Goal: Download file/media

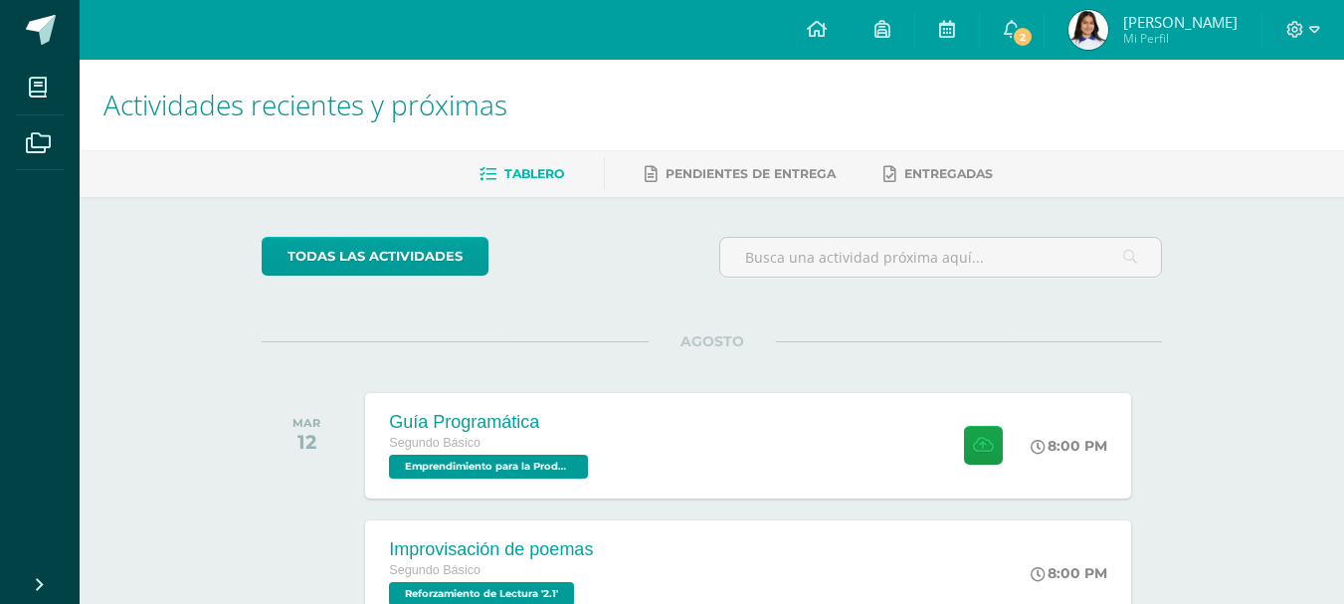
drag, startPoint x: 290, startPoint y: 137, endPoint x: 303, endPoint y: 180, distance: 44.7
click at [299, 173] on ul "Tablero Pendientes de entrega Entregadas" at bounding box center [735, 173] width 1264 height 33
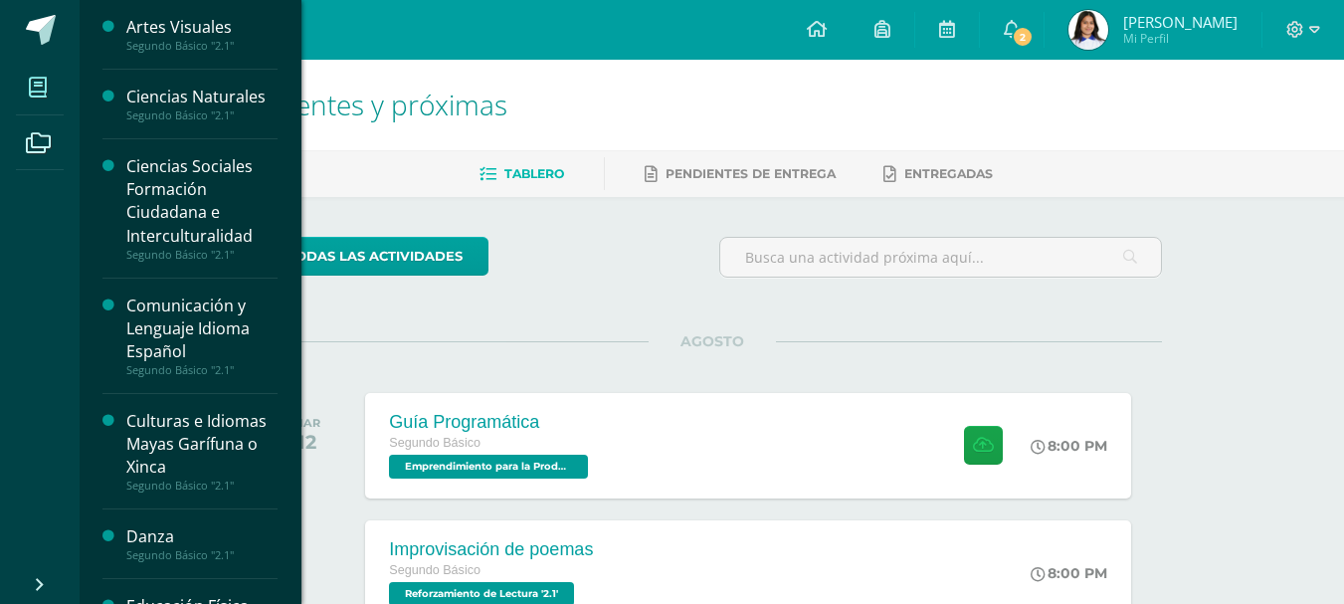
click at [30, 97] on icon at bounding box center [38, 88] width 18 height 20
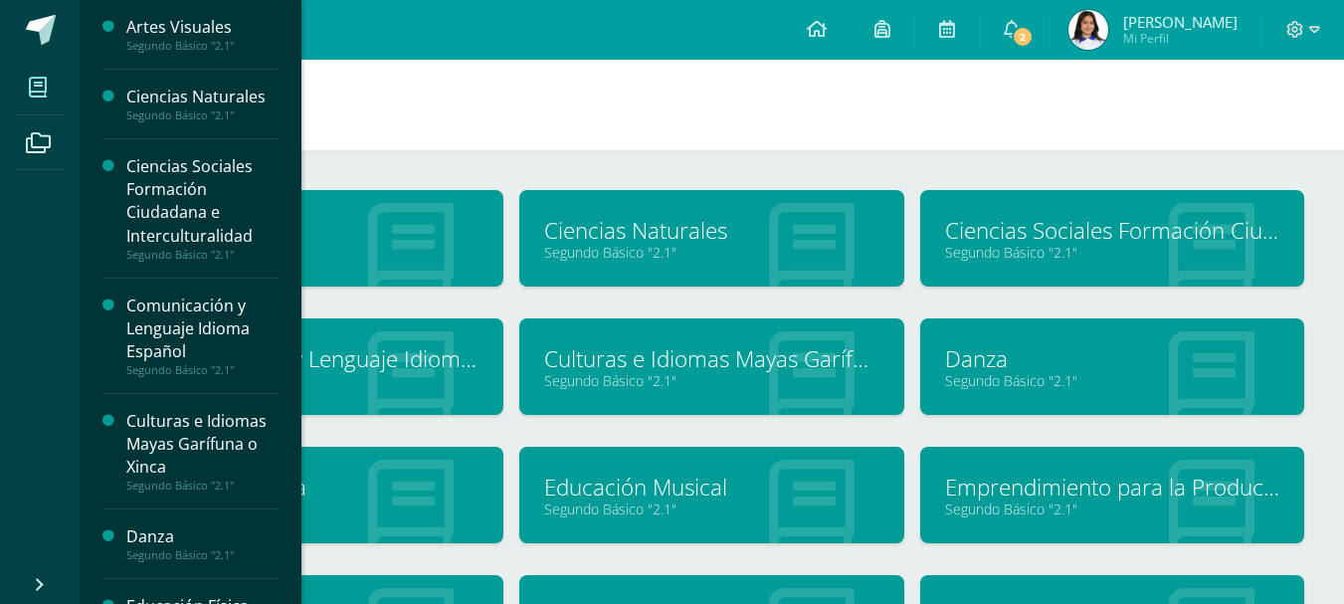
drag, startPoint x: 290, startPoint y: 118, endPoint x: 297, endPoint y: 153, distance: 35.5
click at [297, 153] on div "Artes Visuales Segundo Básico "2.1" Ciencias Naturales Segundo Básico "2.1" Cie…" at bounding box center [190, 302] width 223 height 604
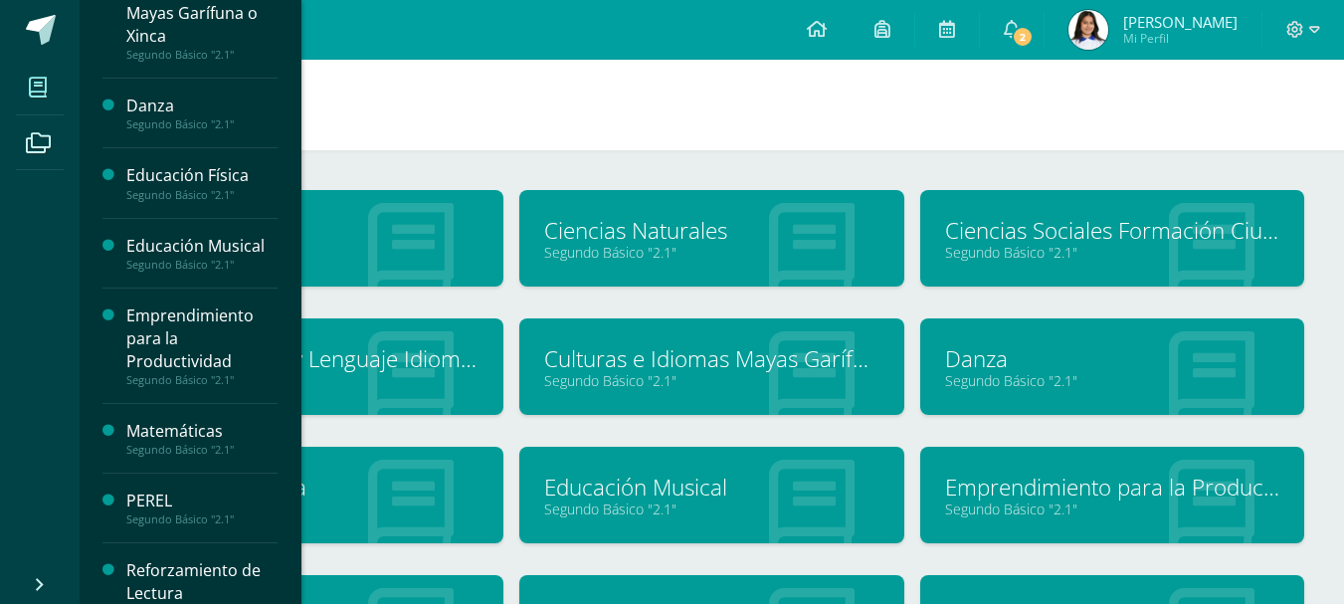
scroll to position [436, 0]
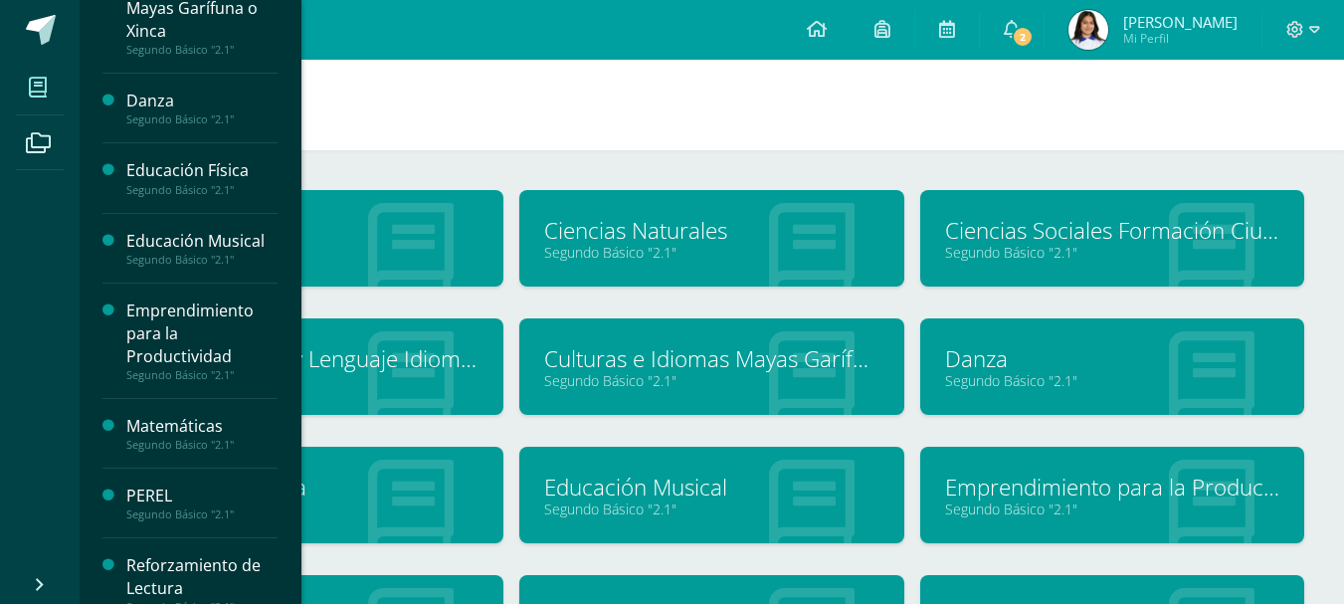
click at [226, 329] on div "Emprendimiento para la Productividad" at bounding box center [201, 333] width 151 height 69
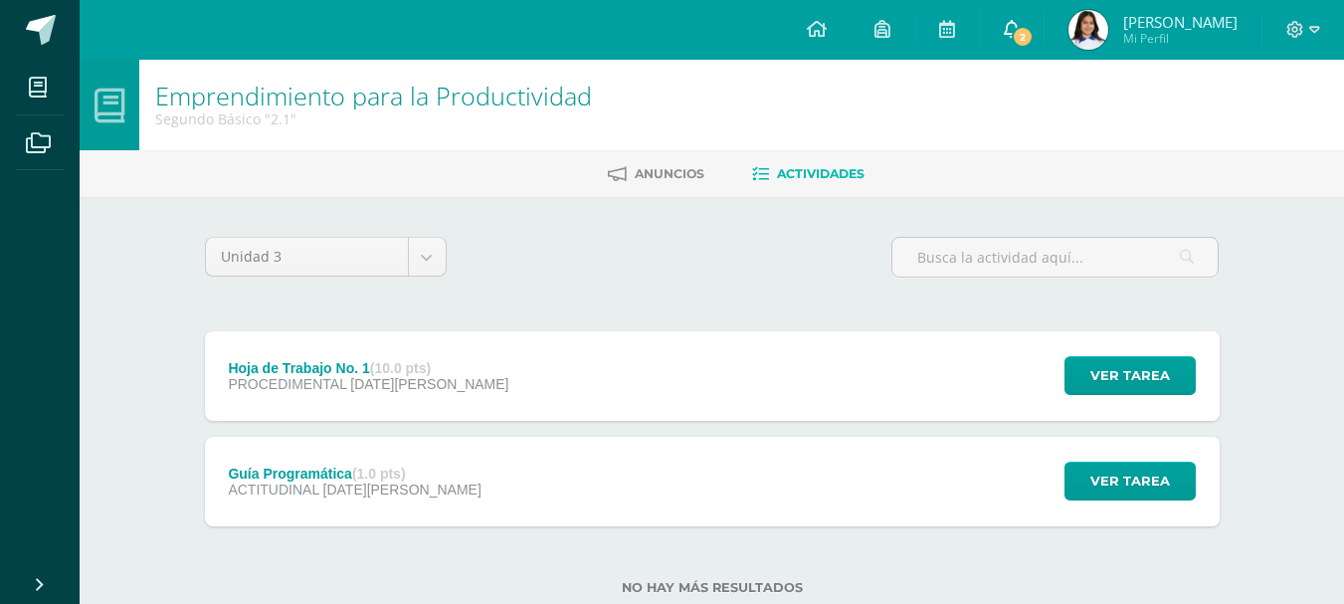
click at [1019, 26] on icon at bounding box center [1011, 29] width 16 height 18
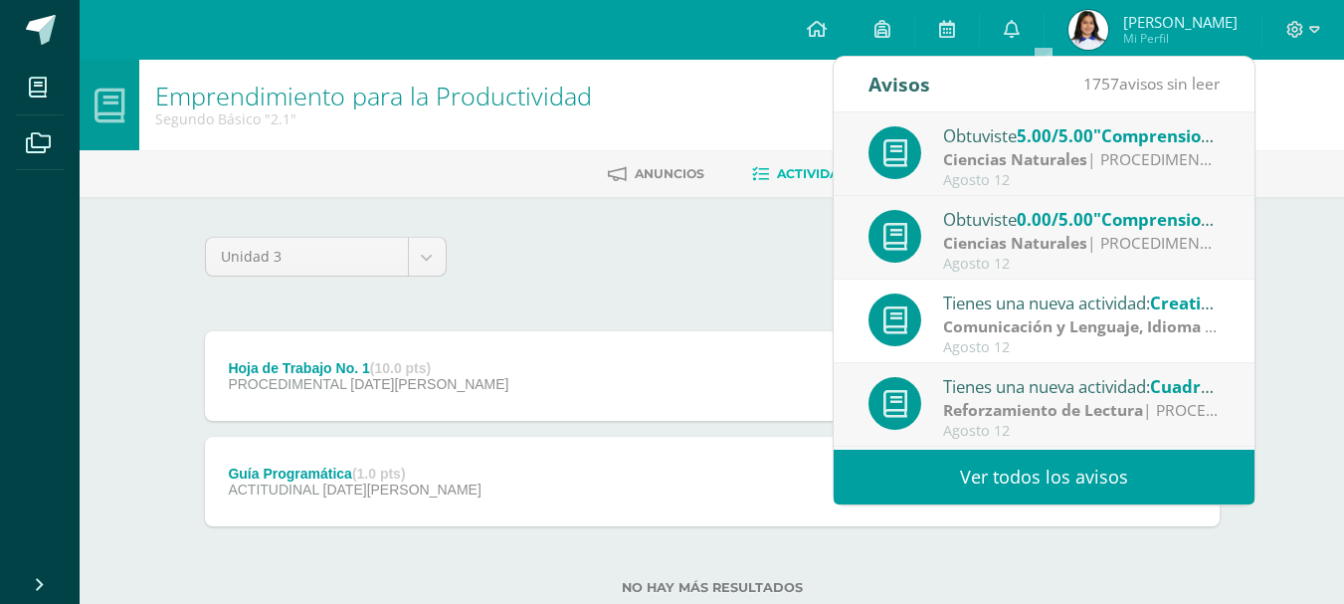
click at [1124, 150] on div "Ciencias Naturales | PROCEDIMENTAL" at bounding box center [1081, 159] width 276 height 23
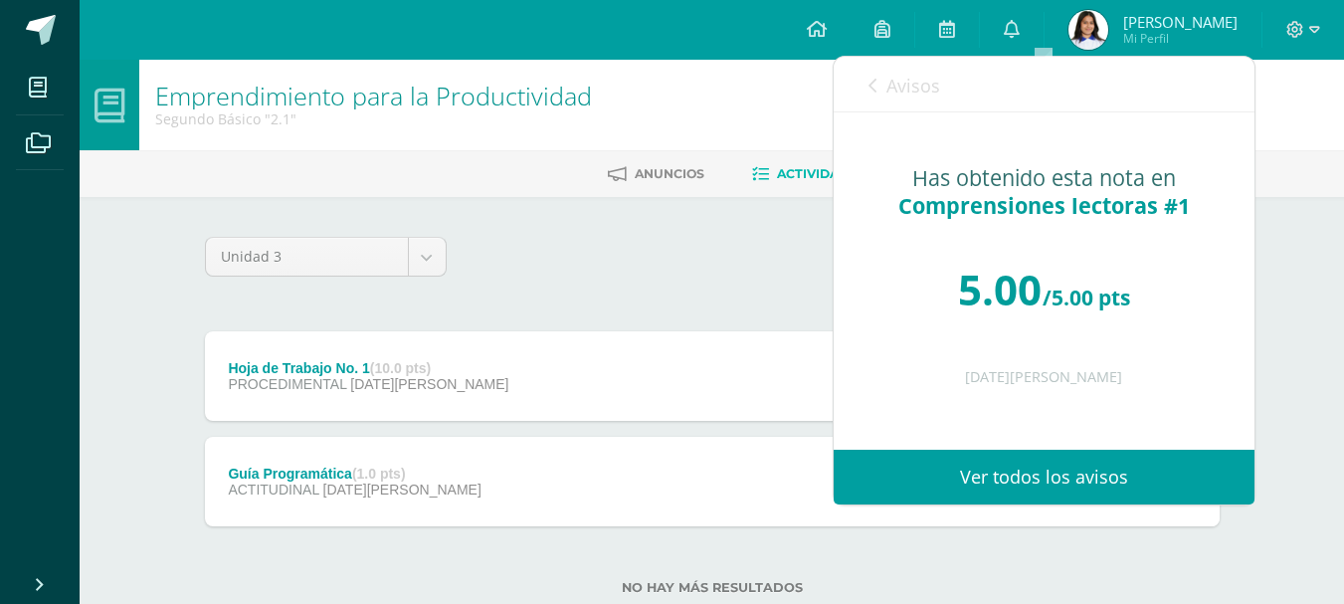
click at [647, 219] on div "Unidad 3 Unidad 1 Unidad 2 Unidad 3 Hoja de Trabajo No. 1 (10.0 pts) PROCEDIMEN…" at bounding box center [712, 427] width 1094 height 461
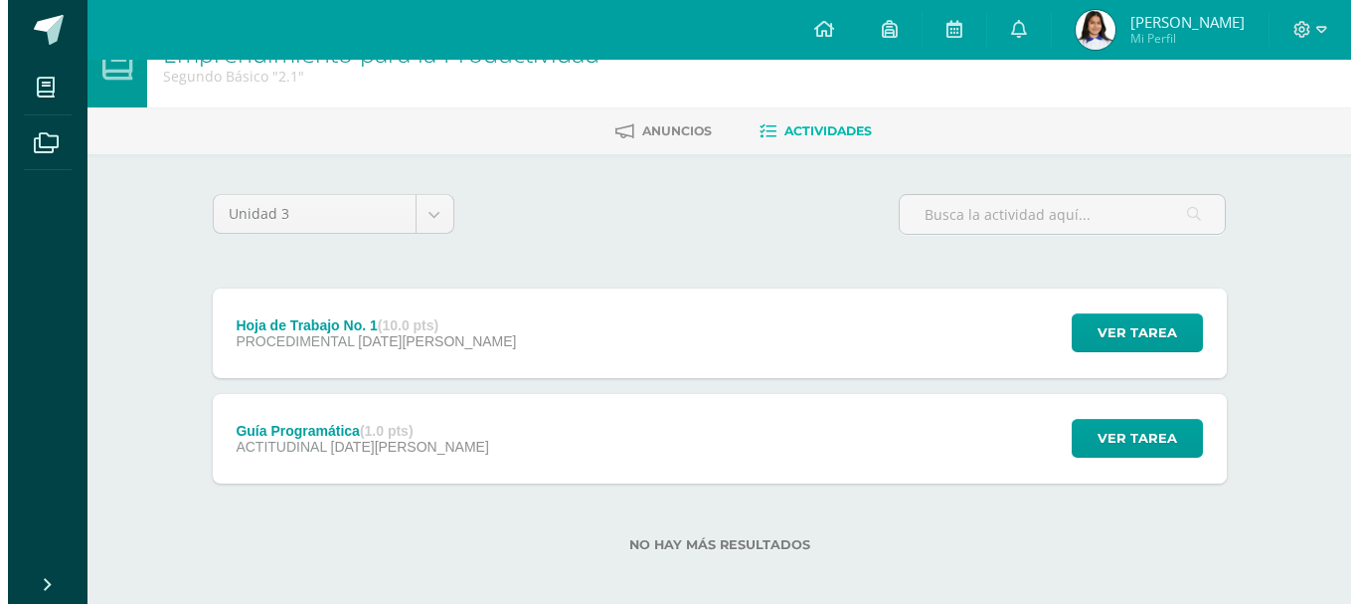
scroll to position [48, 0]
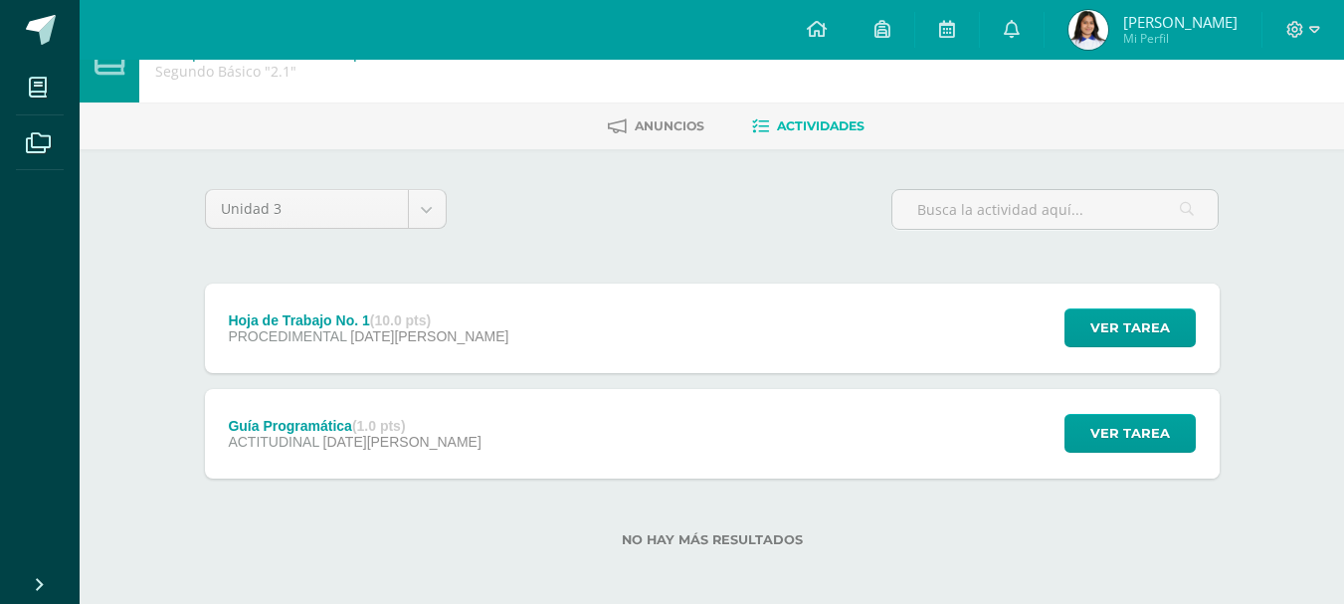
click at [474, 345] on div "Hoja de Trabajo No. 1 (10.0 pts) PROCEDIMENTAL 17 de Agosto Ver tarea Hoja de T…" at bounding box center [712, 328] width 1014 height 90
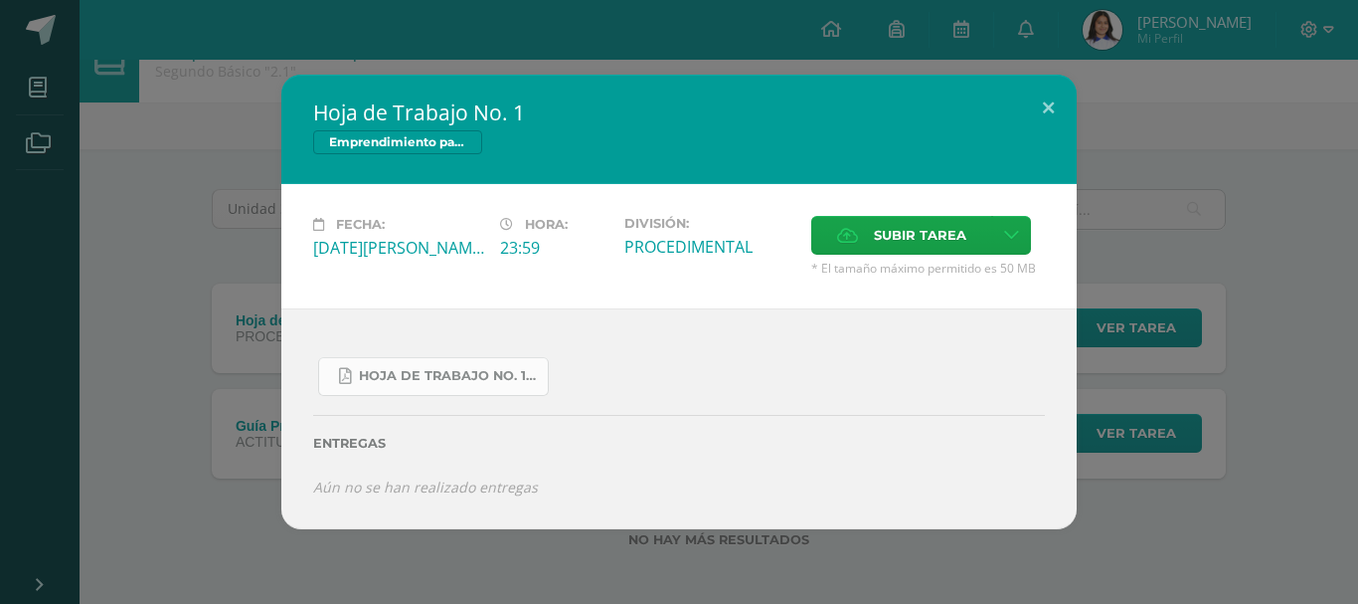
click at [434, 383] on span "Hoja de Trabajo No. 1.pdf" at bounding box center [448, 376] width 179 height 16
